Goal: Obtain resource: Obtain resource

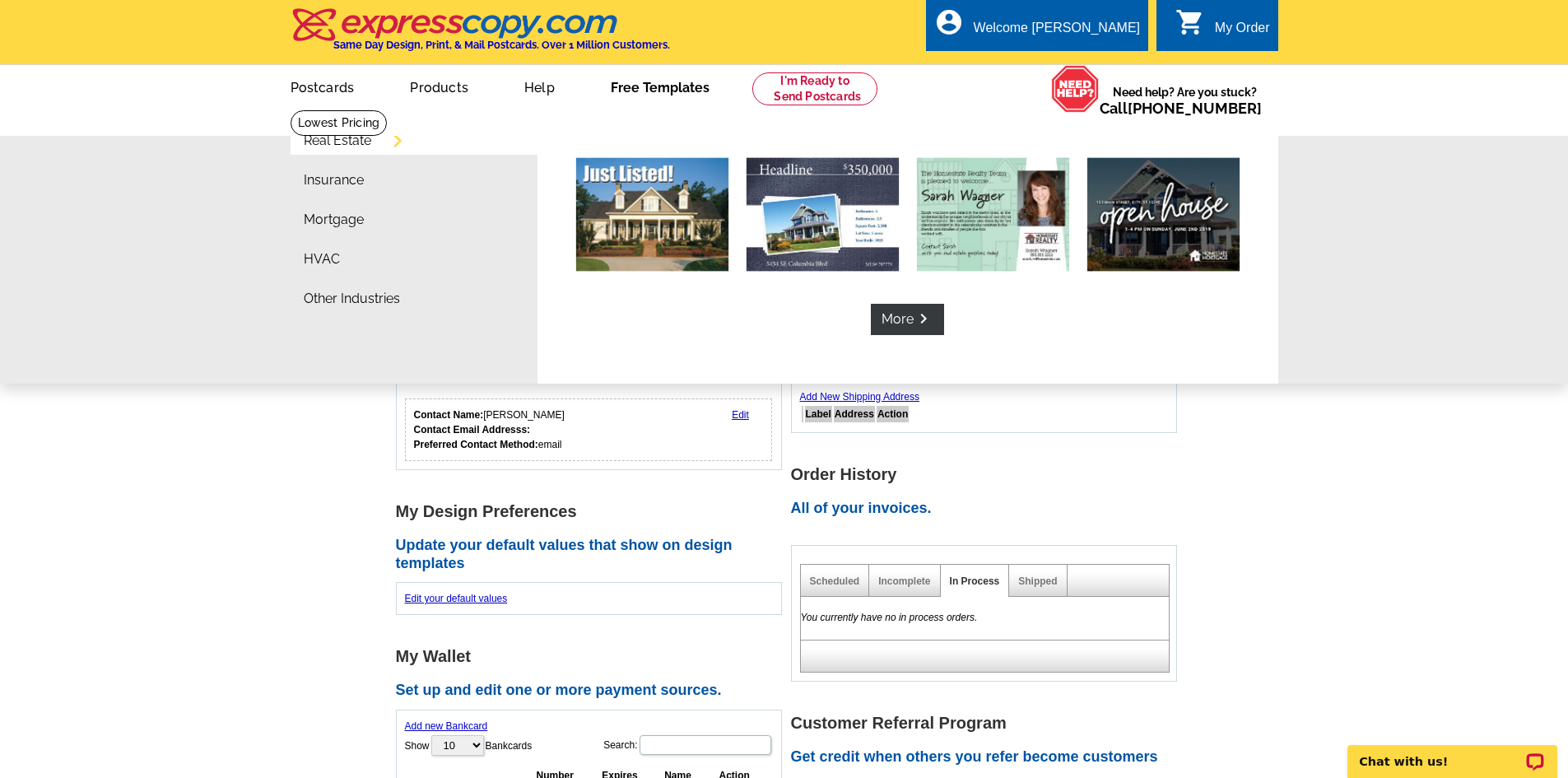
click at [649, 99] on link "Free Templates" at bounding box center [660, 86] width 152 height 39
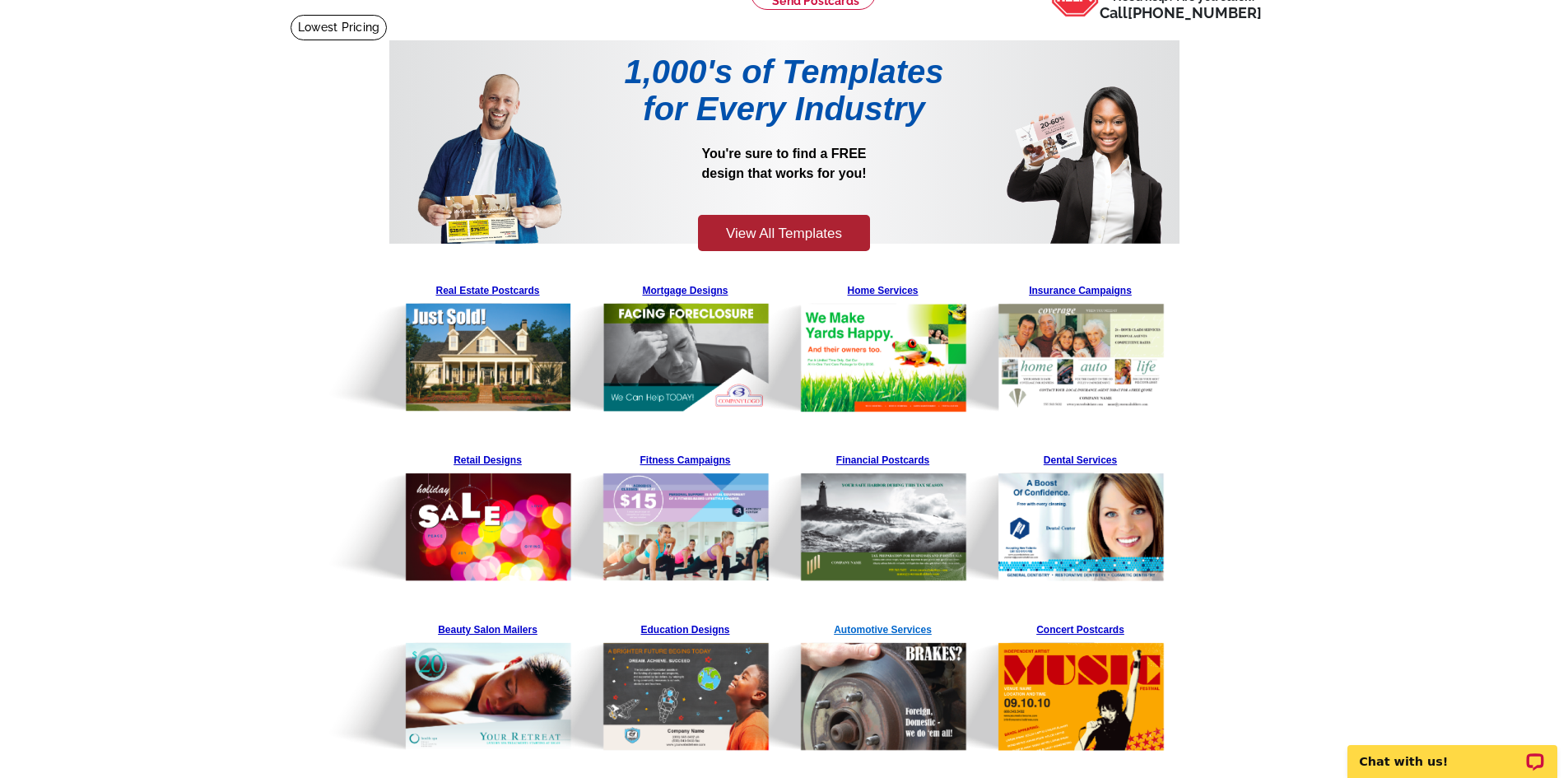
scroll to position [83, 0]
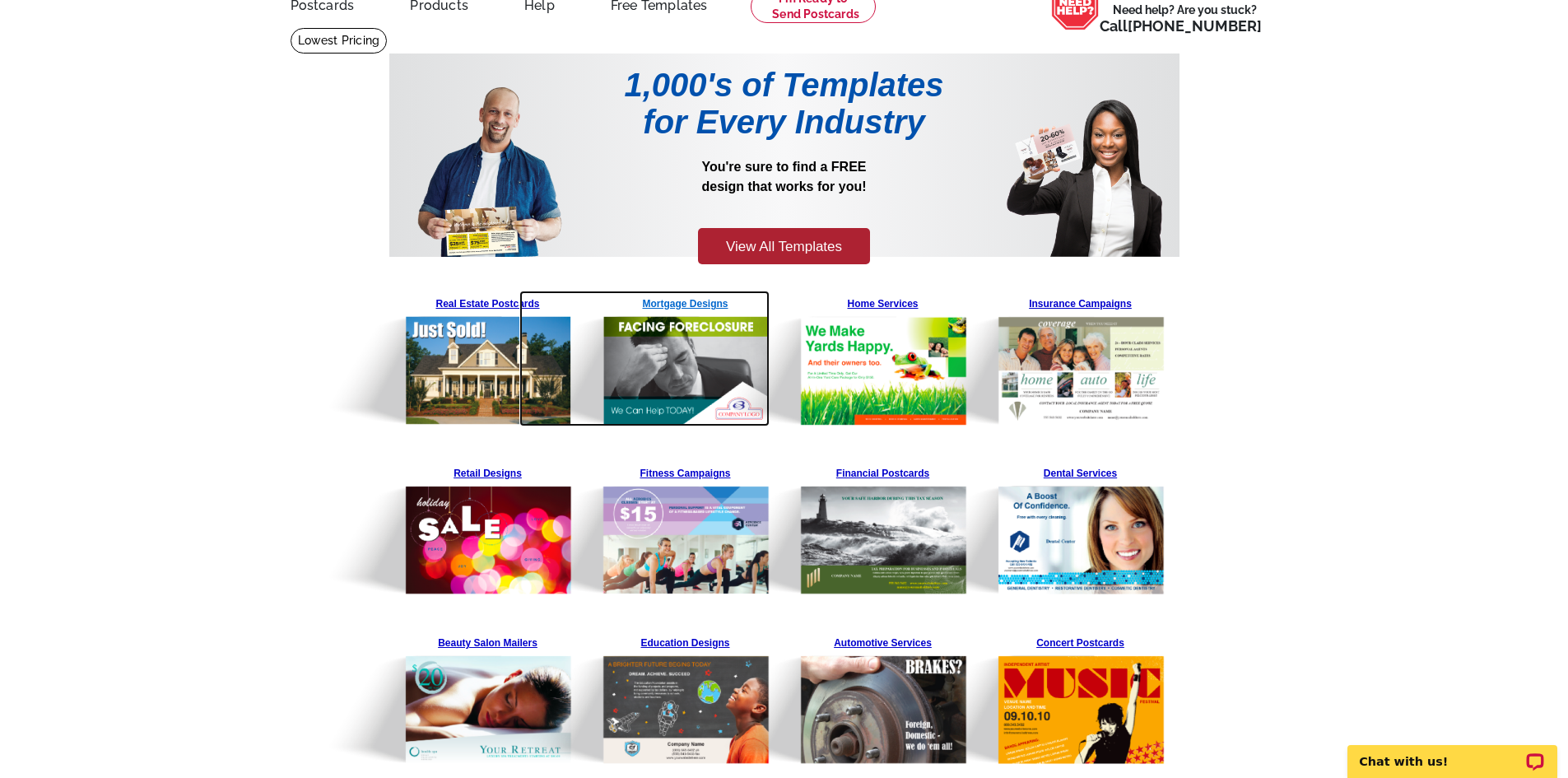
click at [522, 308] on img at bounding box center [644, 358] width 251 height 136
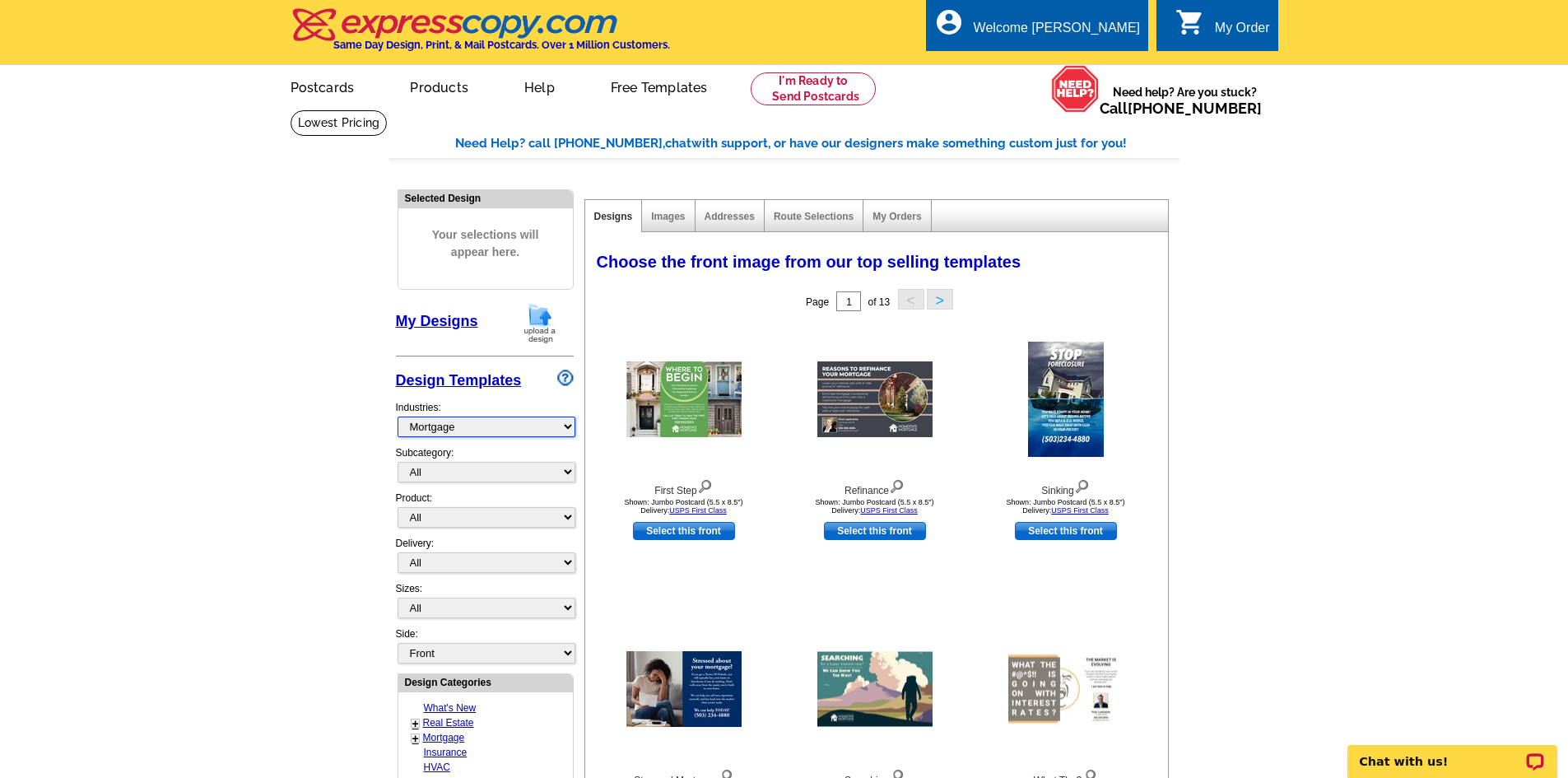
click at [531, 424] on select "What's New Real Estate Mortgage Insurance HVAC Dental Solar EDDM - NEW! Calenda…" at bounding box center [487, 426] width 178 height 20
select select "785"
click at [398, 417] on select "What's New Real Estate Mortgage Insurance HVAC Dental Solar EDDM - NEW! Calenda…" at bounding box center [487, 426] width 178 height 20
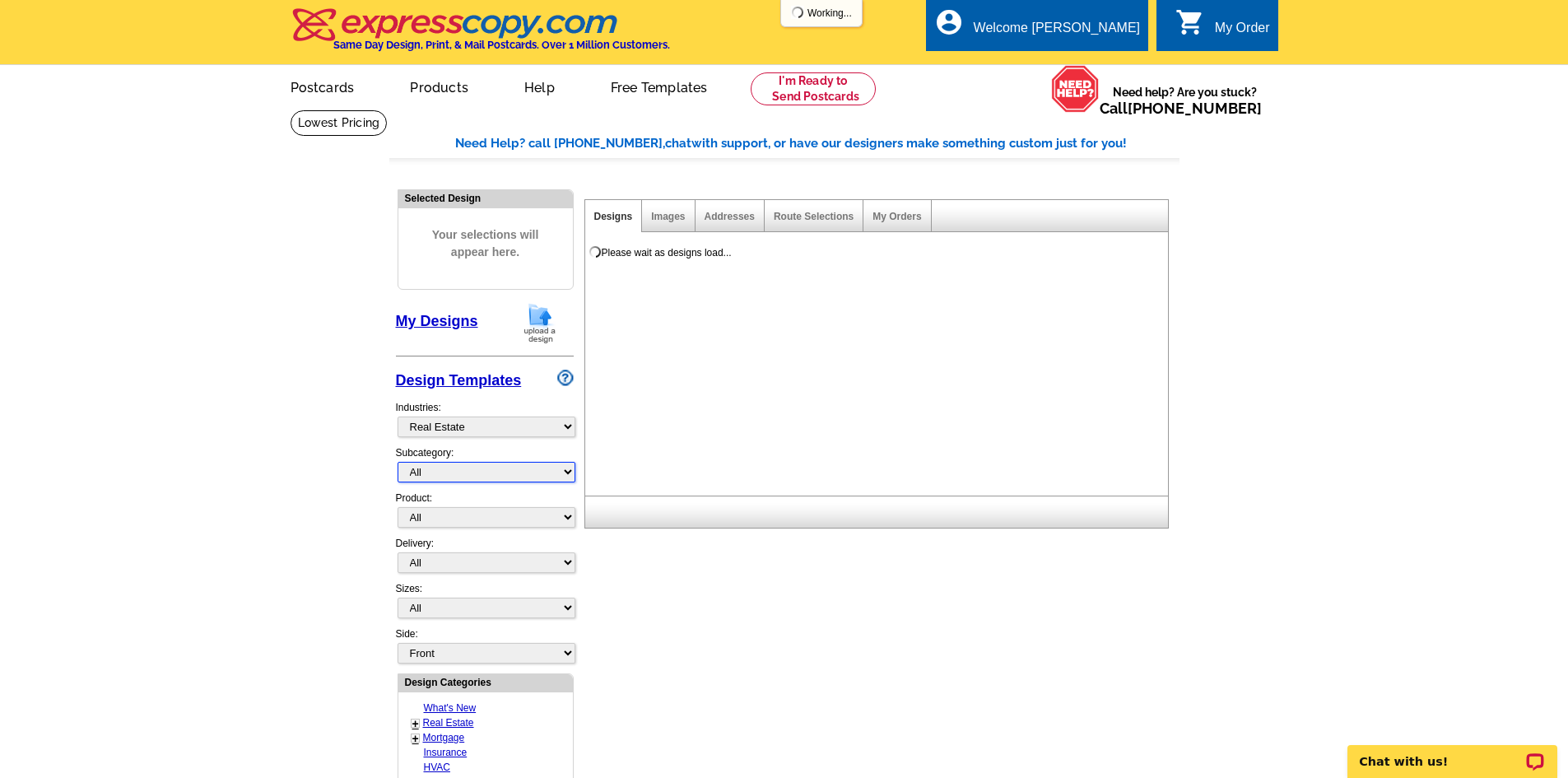
click at [516, 472] on select "All RE/MAX® Referrals [PERSON_NAME]® Berkshire Hathaway Home Services Century 2…" at bounding box center [487, 472] width 178 height 20
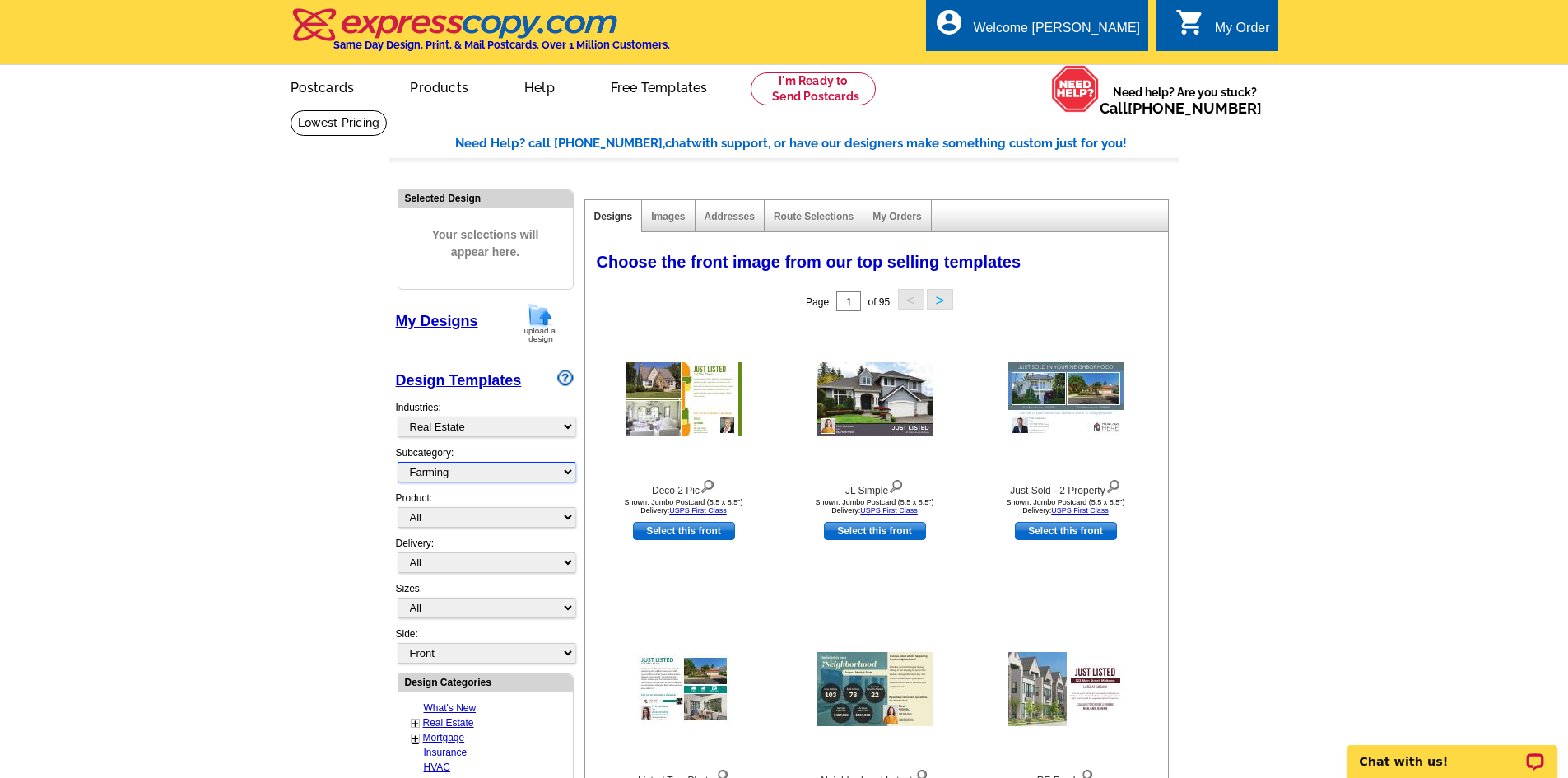
click at [398, 462] on select "All RE/MAX® Referrals [PERSON_NAME]® Berkshire Hathaway Home Services Century 2…" at bounding box center [487, 472] width 178 height 20
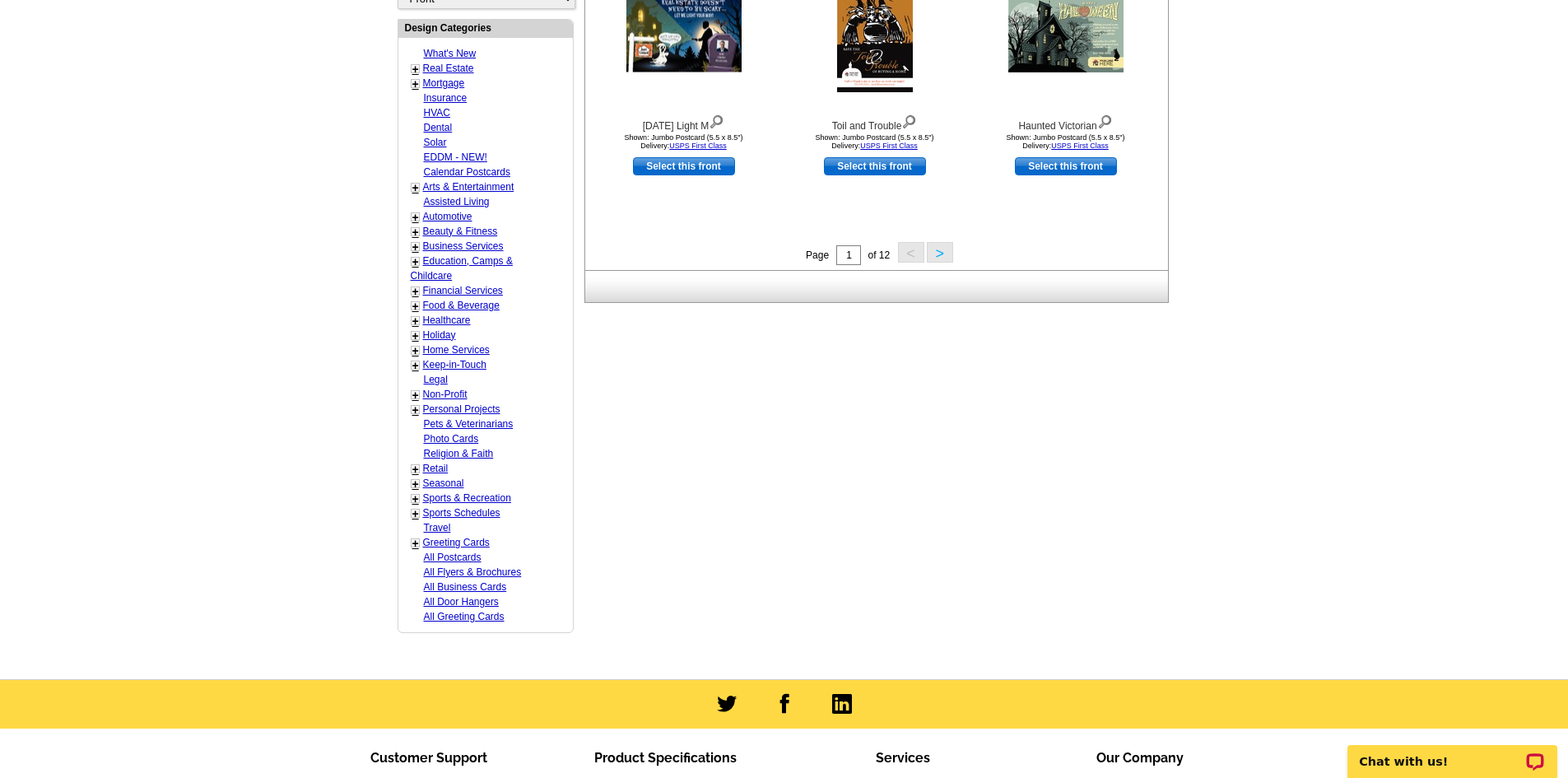
scroll to position [659, 0]
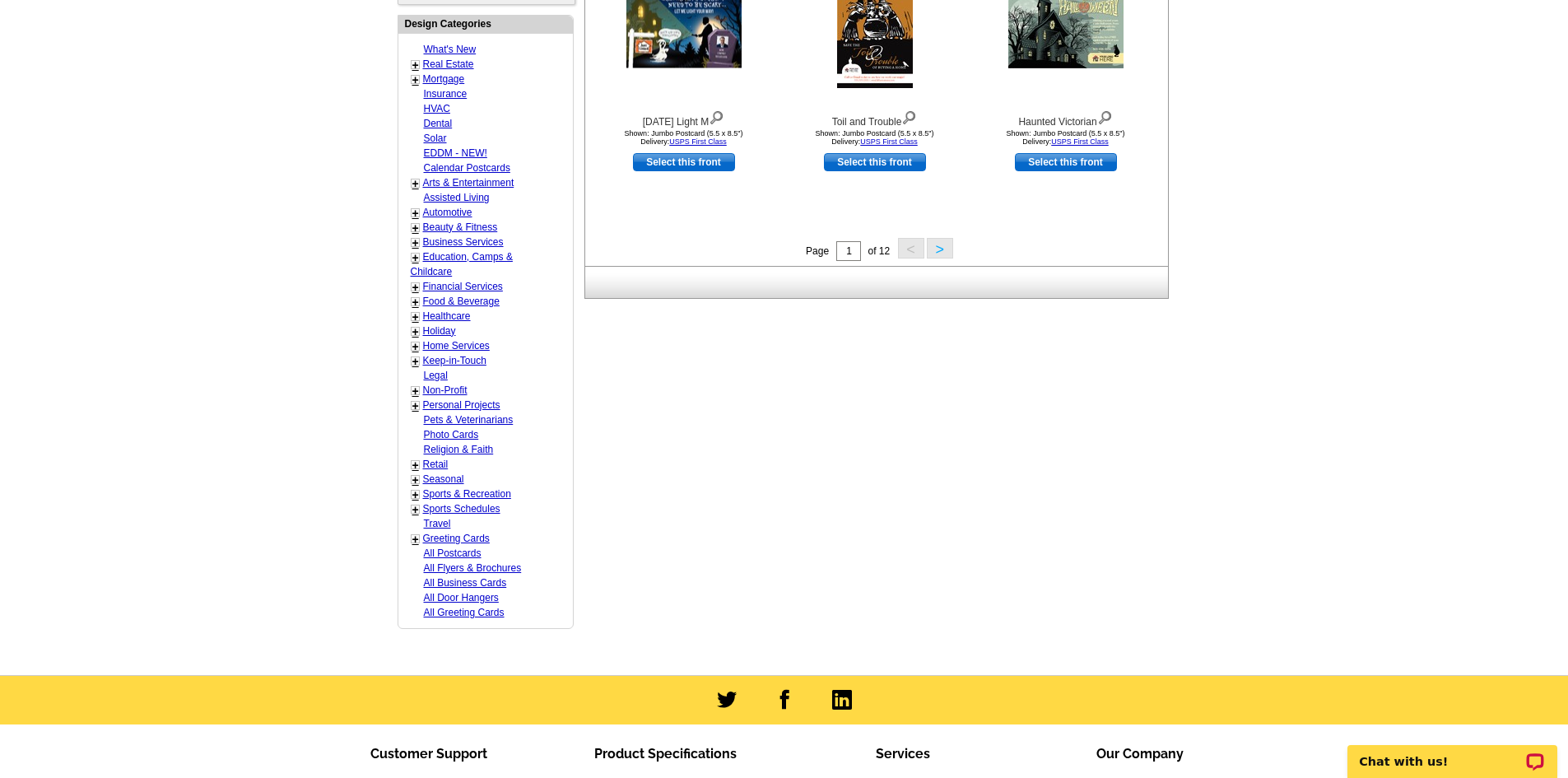
click at [417, 67] on link "+" at bounding box center [415, 65] width 6 height 13
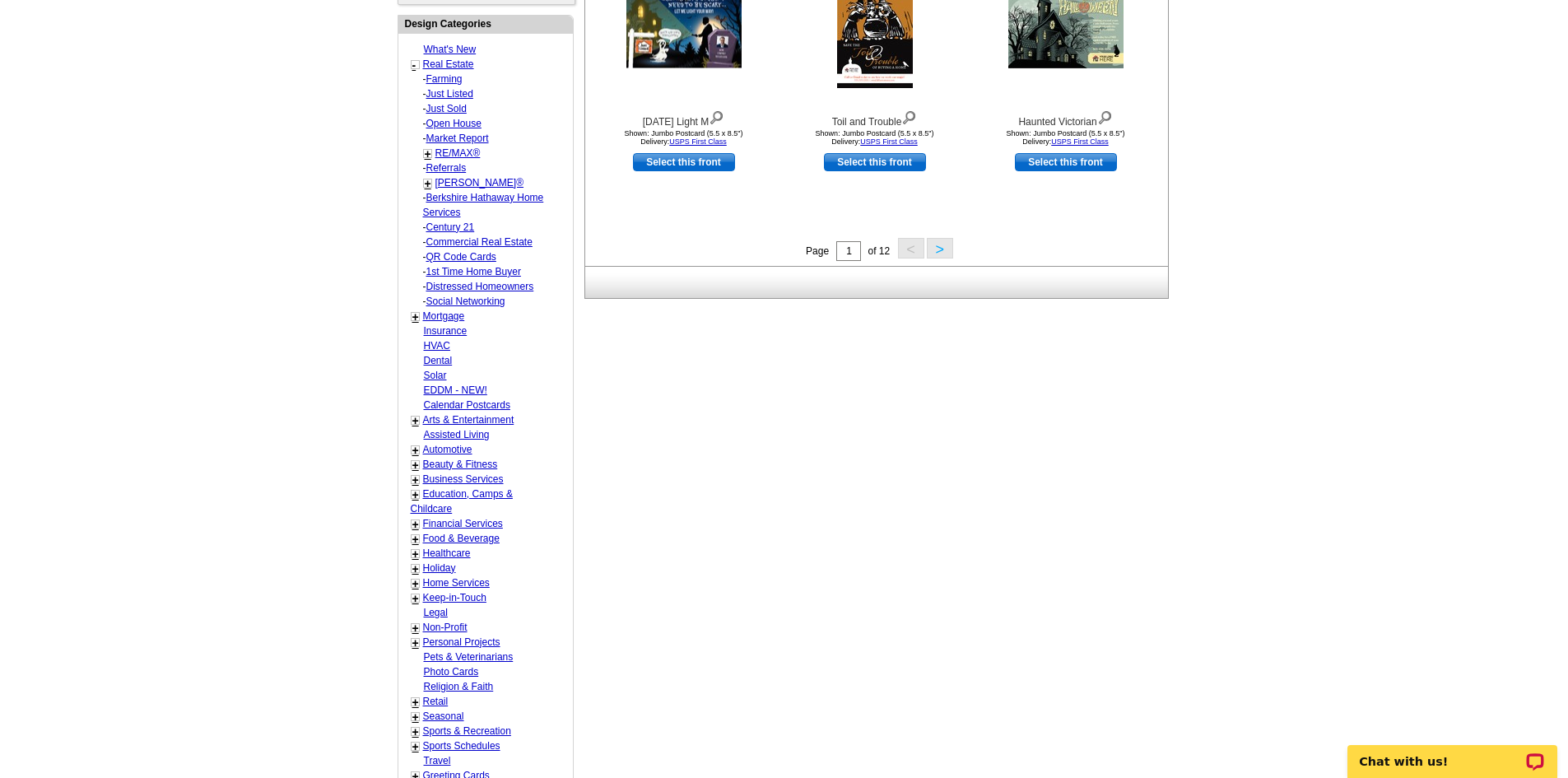
click at [446, 79] on link "Farming" at bounding box center [444, 79] width 36 height 12
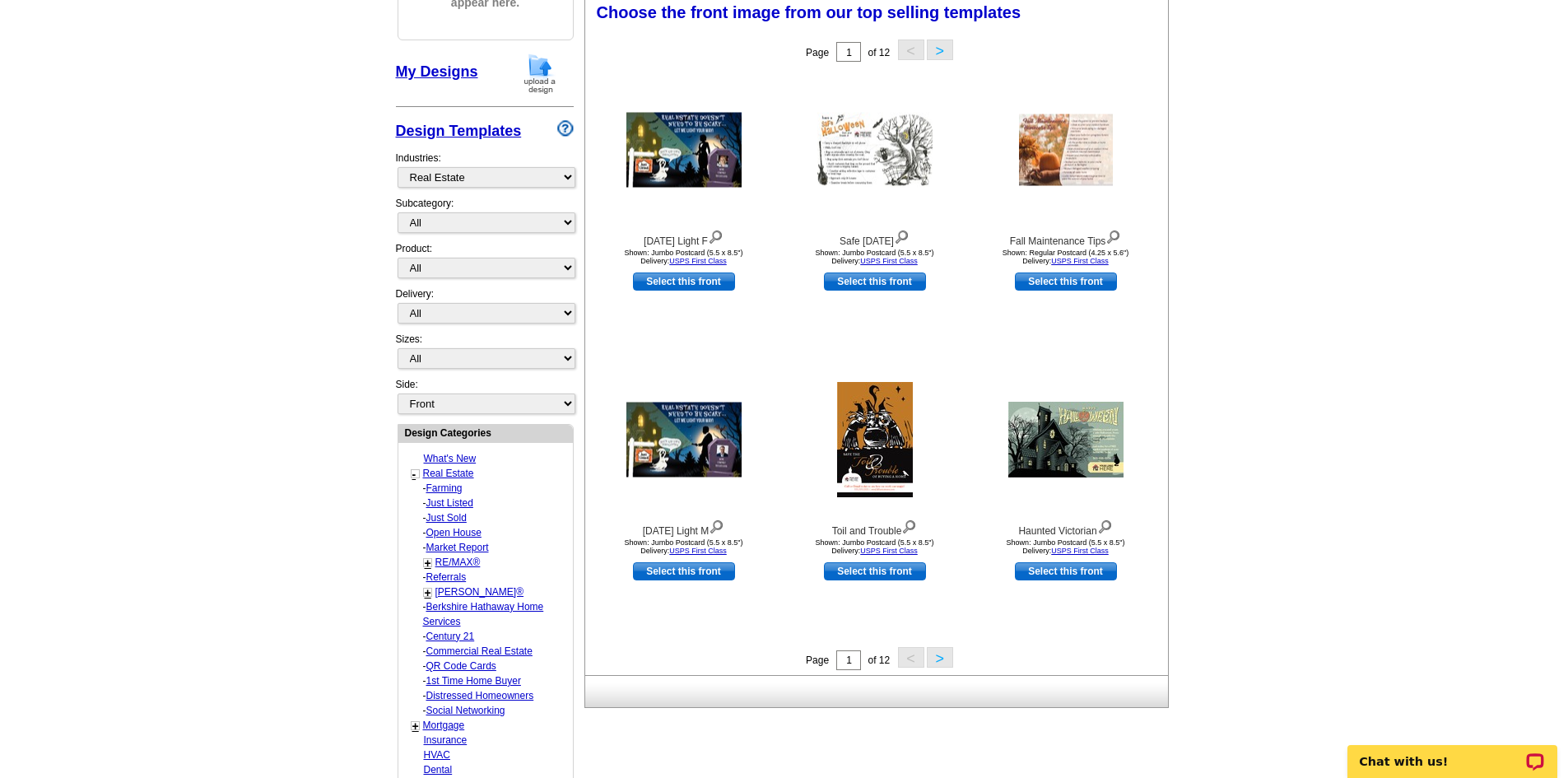
scroll to position [243, 0]
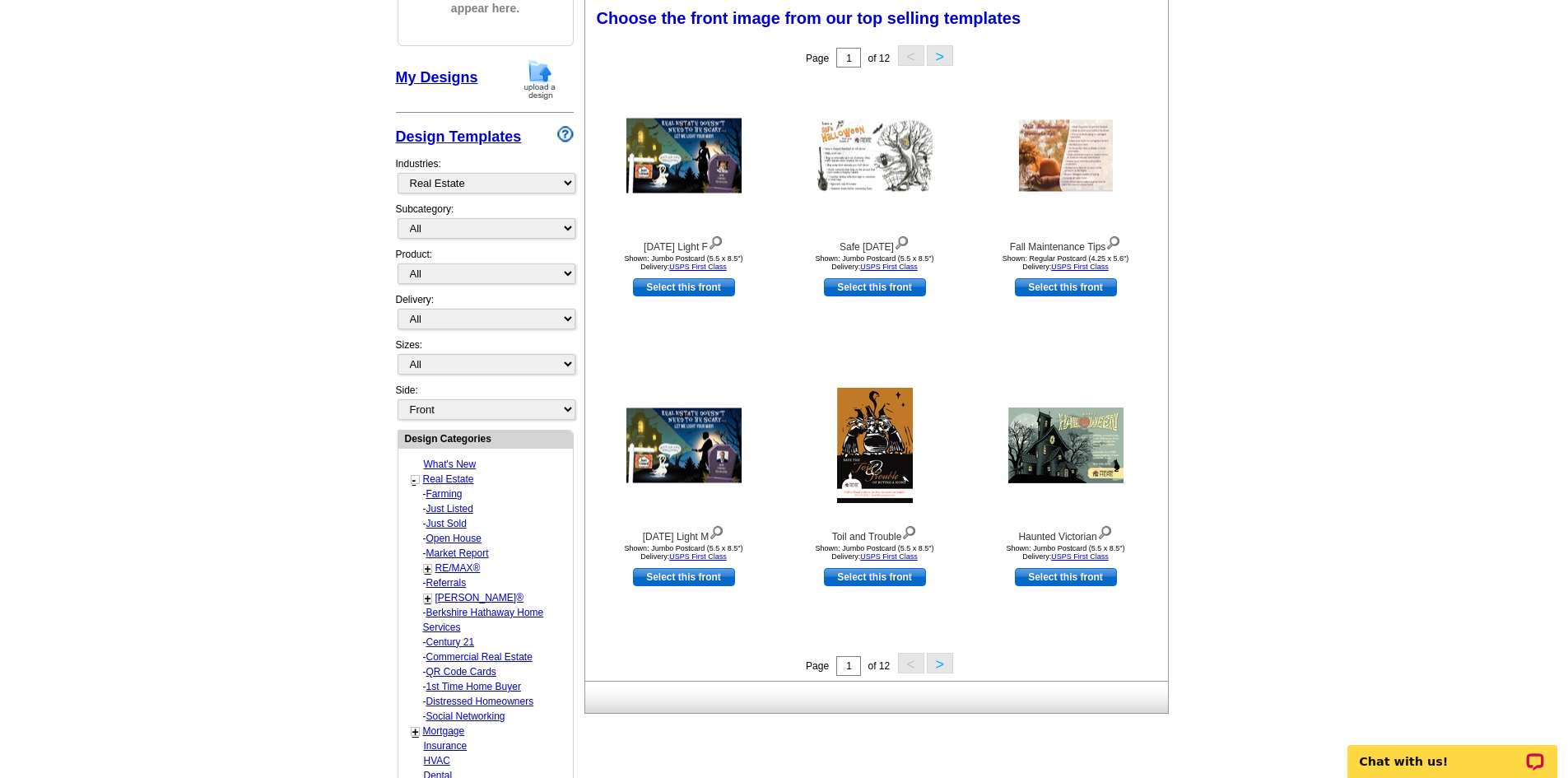
click at [953, 670] on div "Page 1 of 12 < >" at bounding box center [880, 664] width 582 height 25
click at [943, 665] on button ">" at bounding box center [940, 662] width 27 height 20
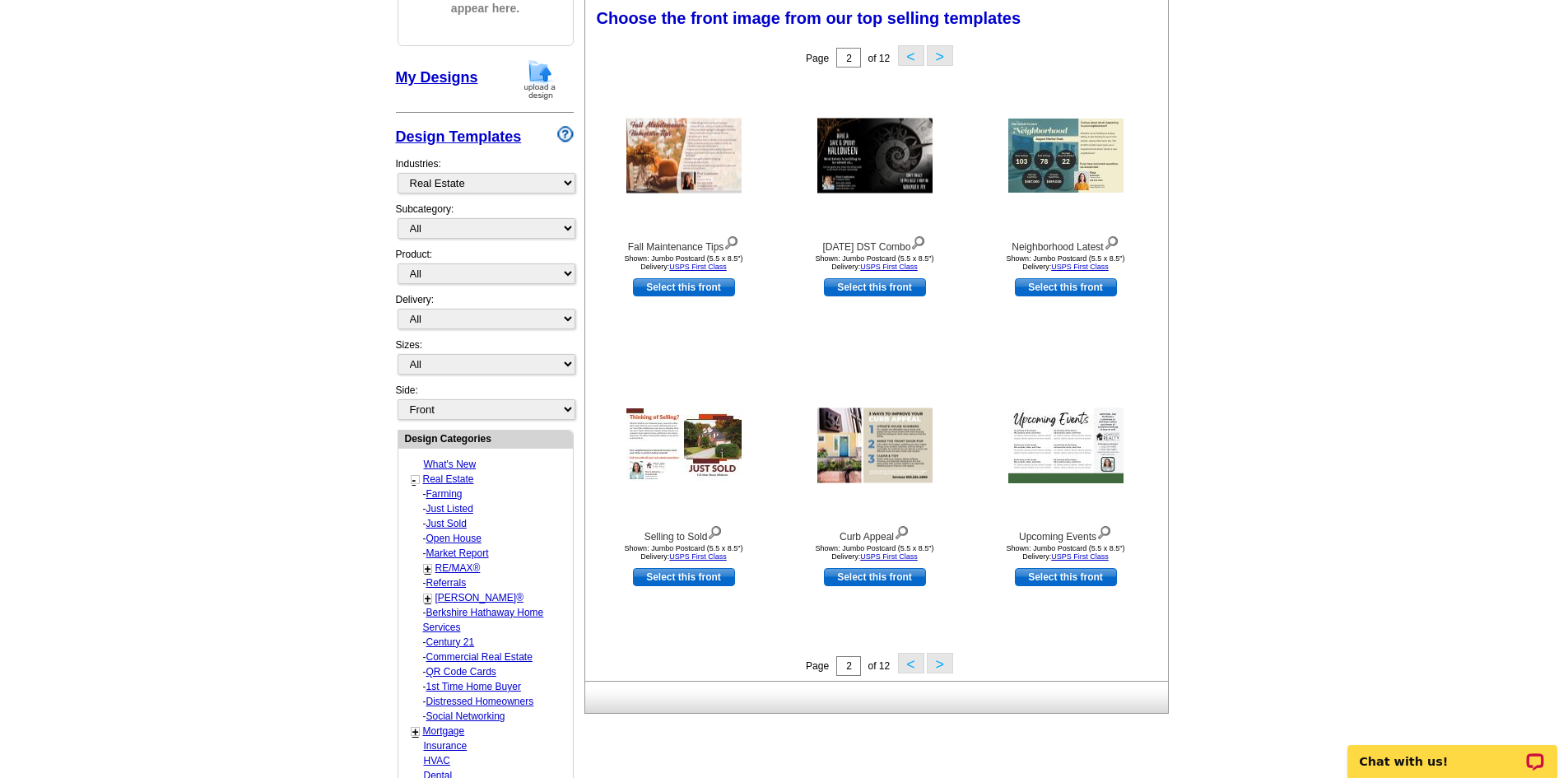
click at [455, 526] on link "Just Sold" at bounding box center [446, 524] width 40 height 12
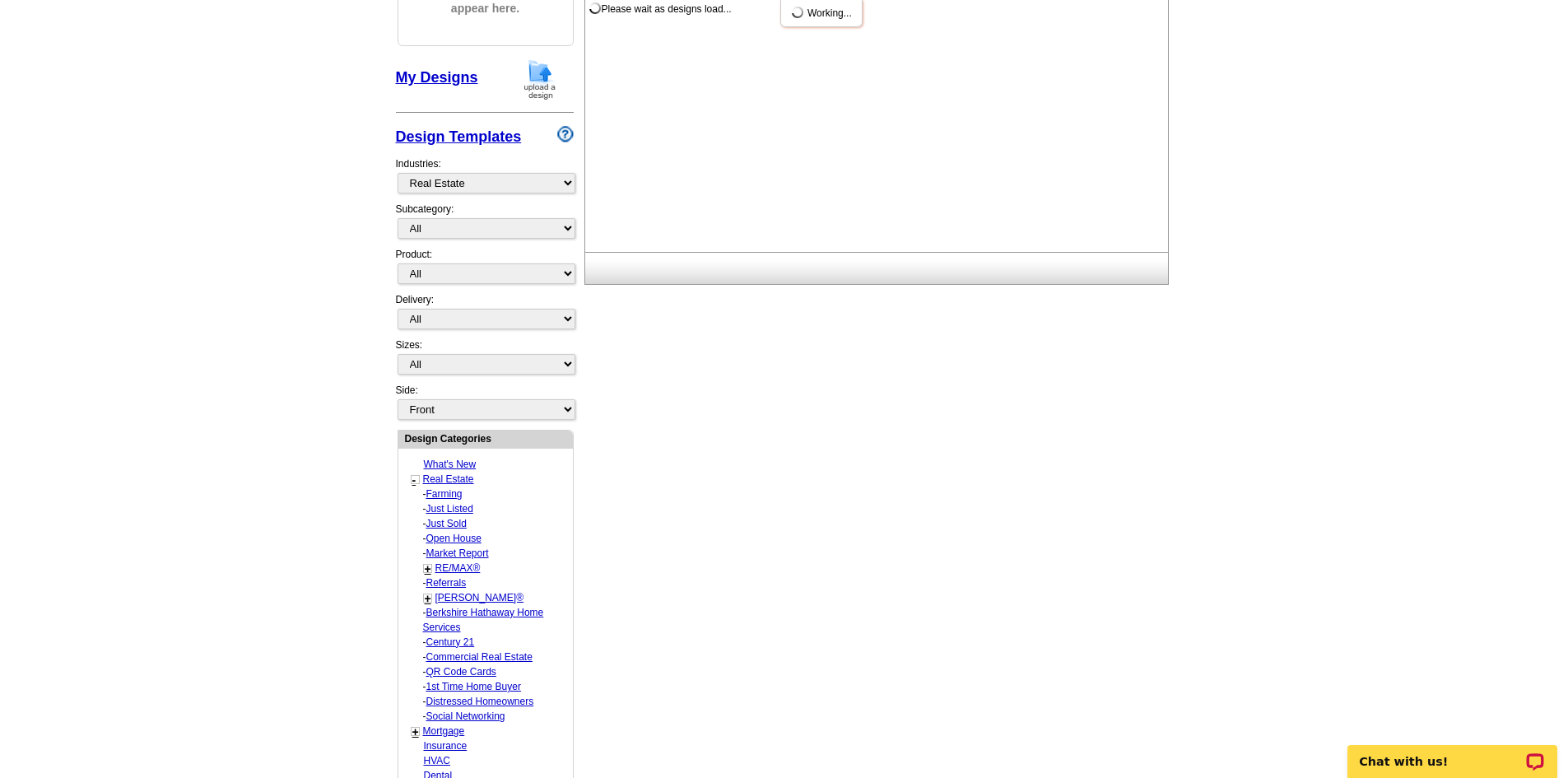
select select "789"
